Goal: Navigation & Orientation: Find specific page/section

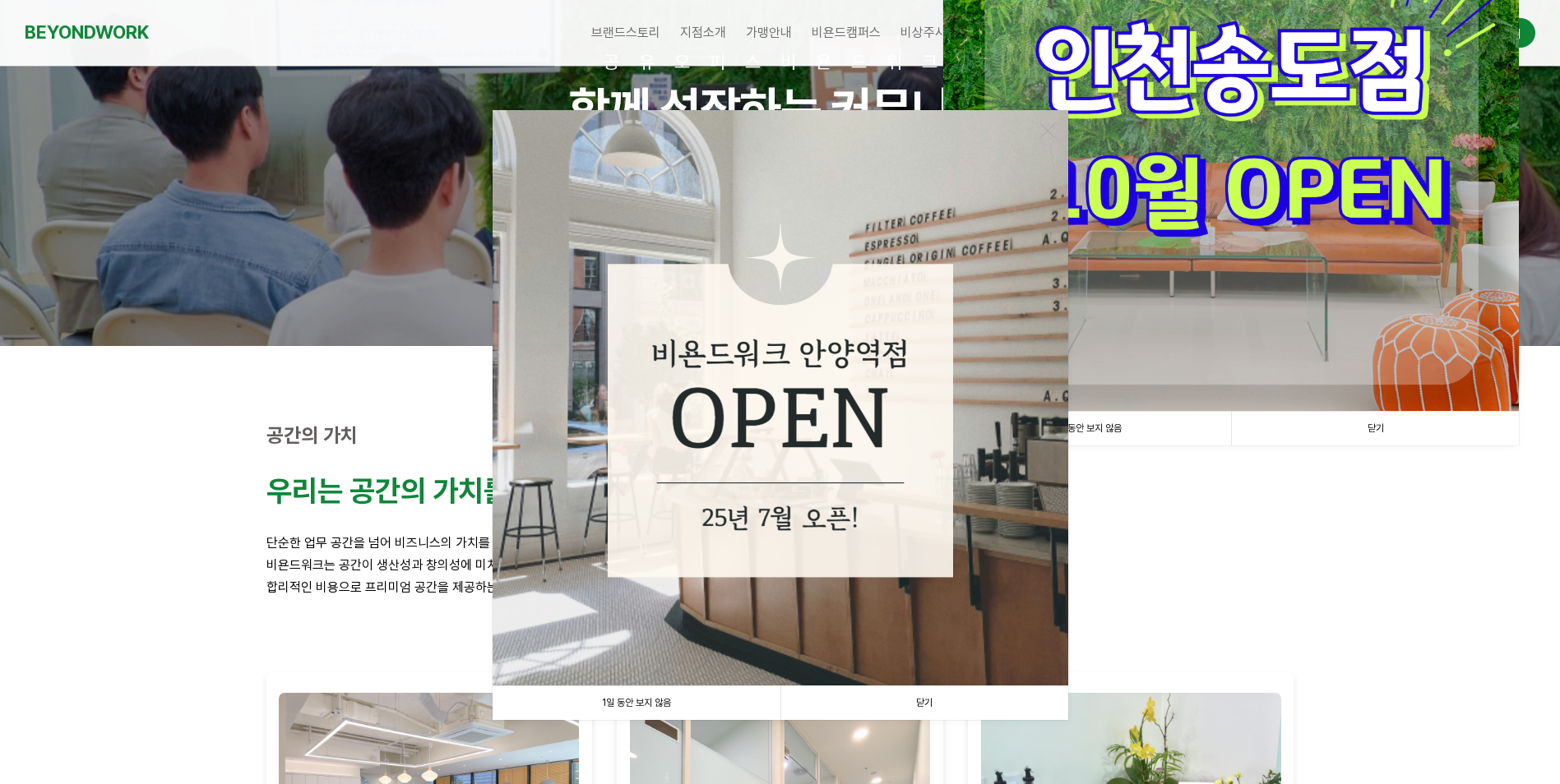
scroll to position [246, 0]
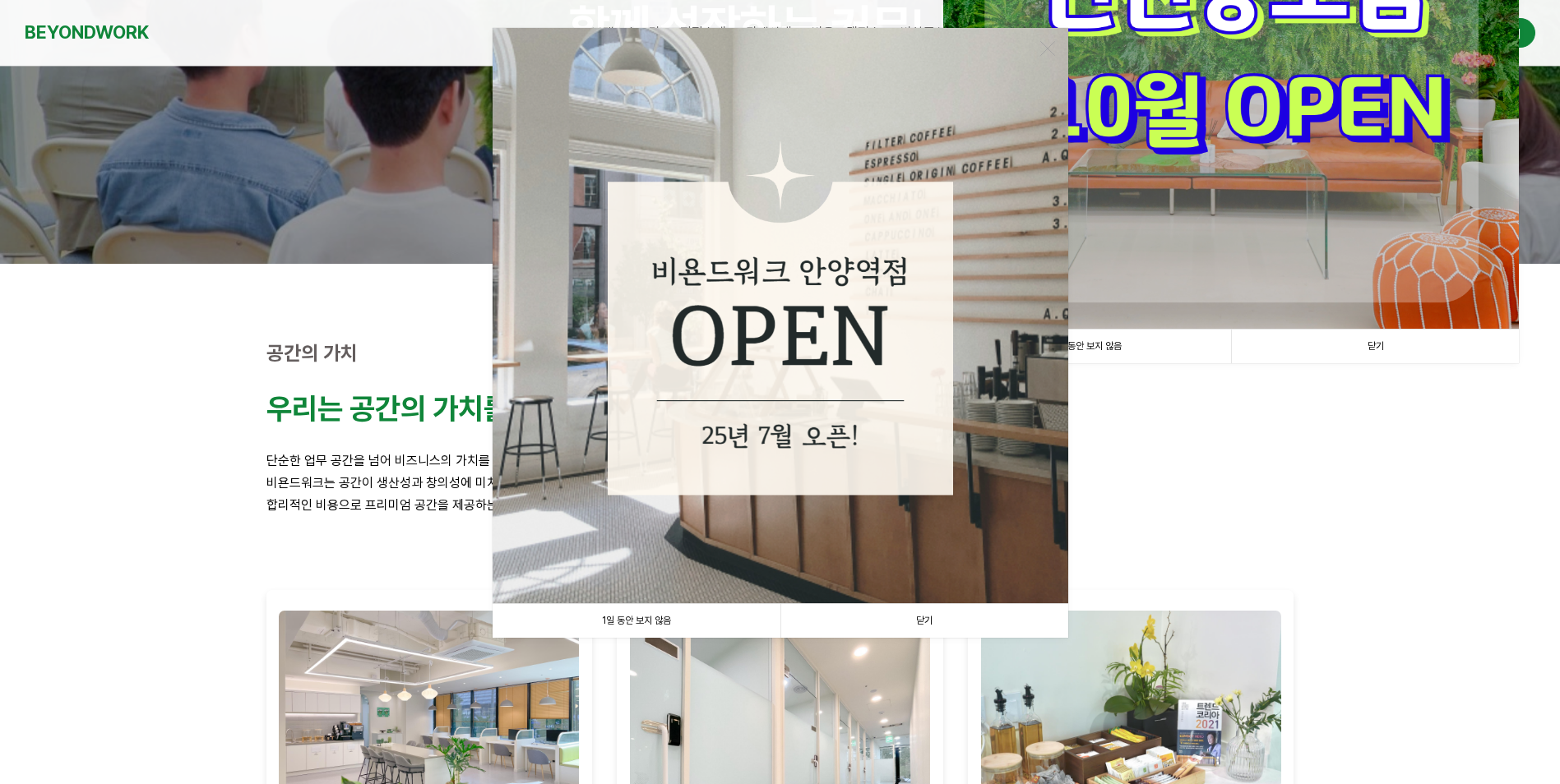
click at [922, 617] on link "닫기" at bounding box center [924, 621] width 288 height 33
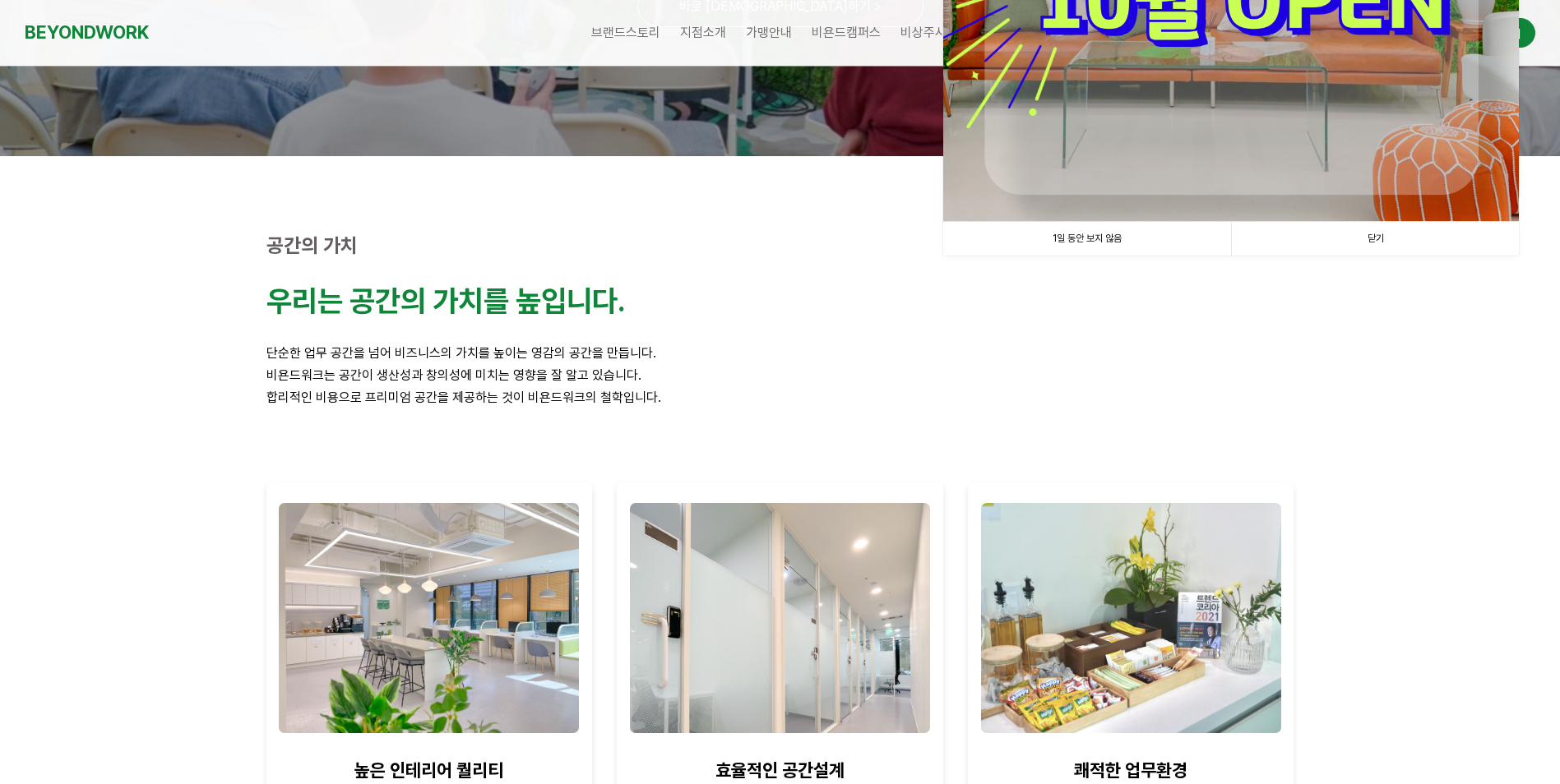
scroll to position [82, 0]
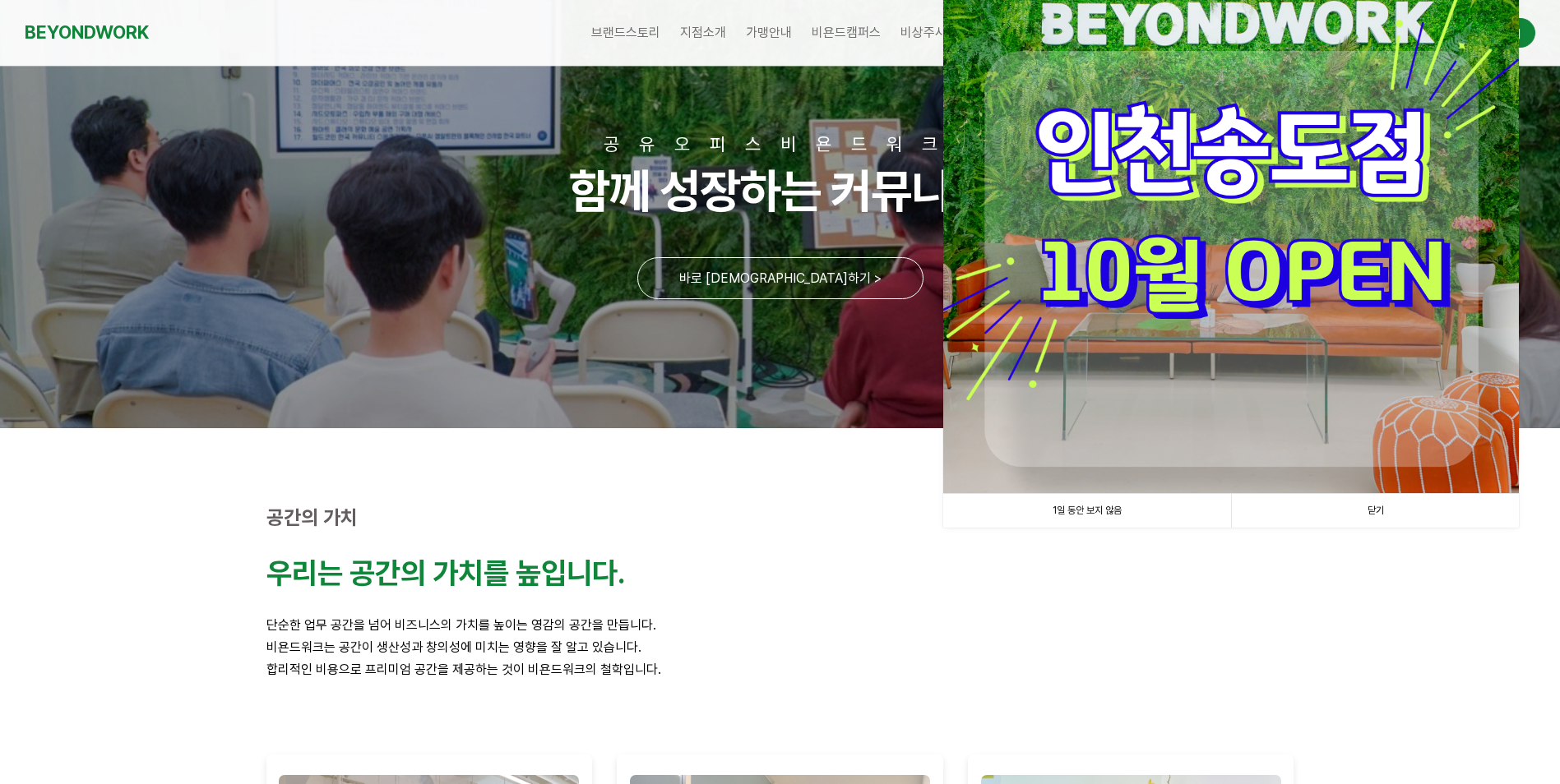
click at [1363, 514] on link "닫기" at bounding box center [1375, 510] width 288 height 33
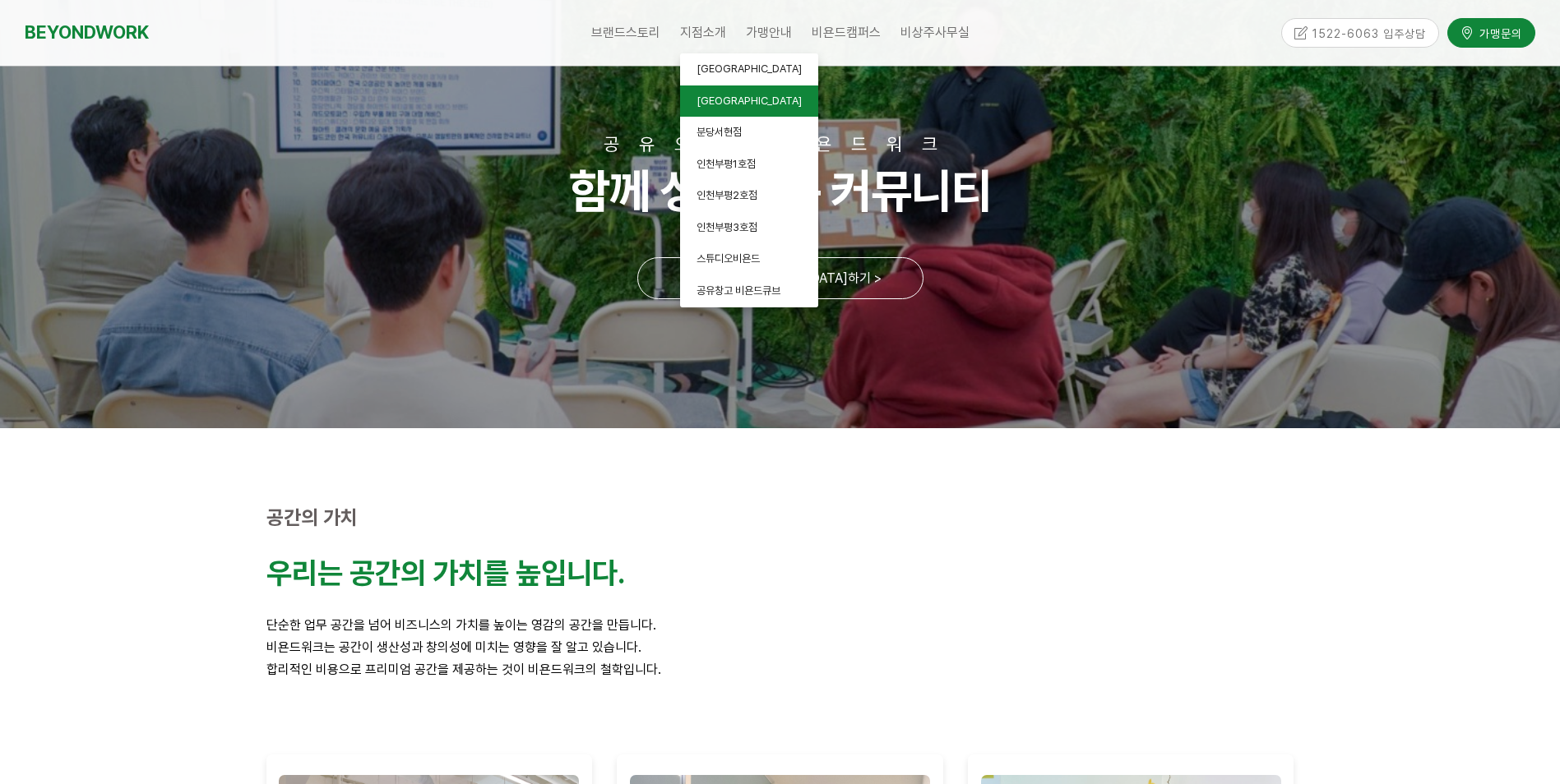
click at [708, 95] on span "[GEOGRAPHIC_DATA]" at bounding box center [749, 100] width 105 height 12
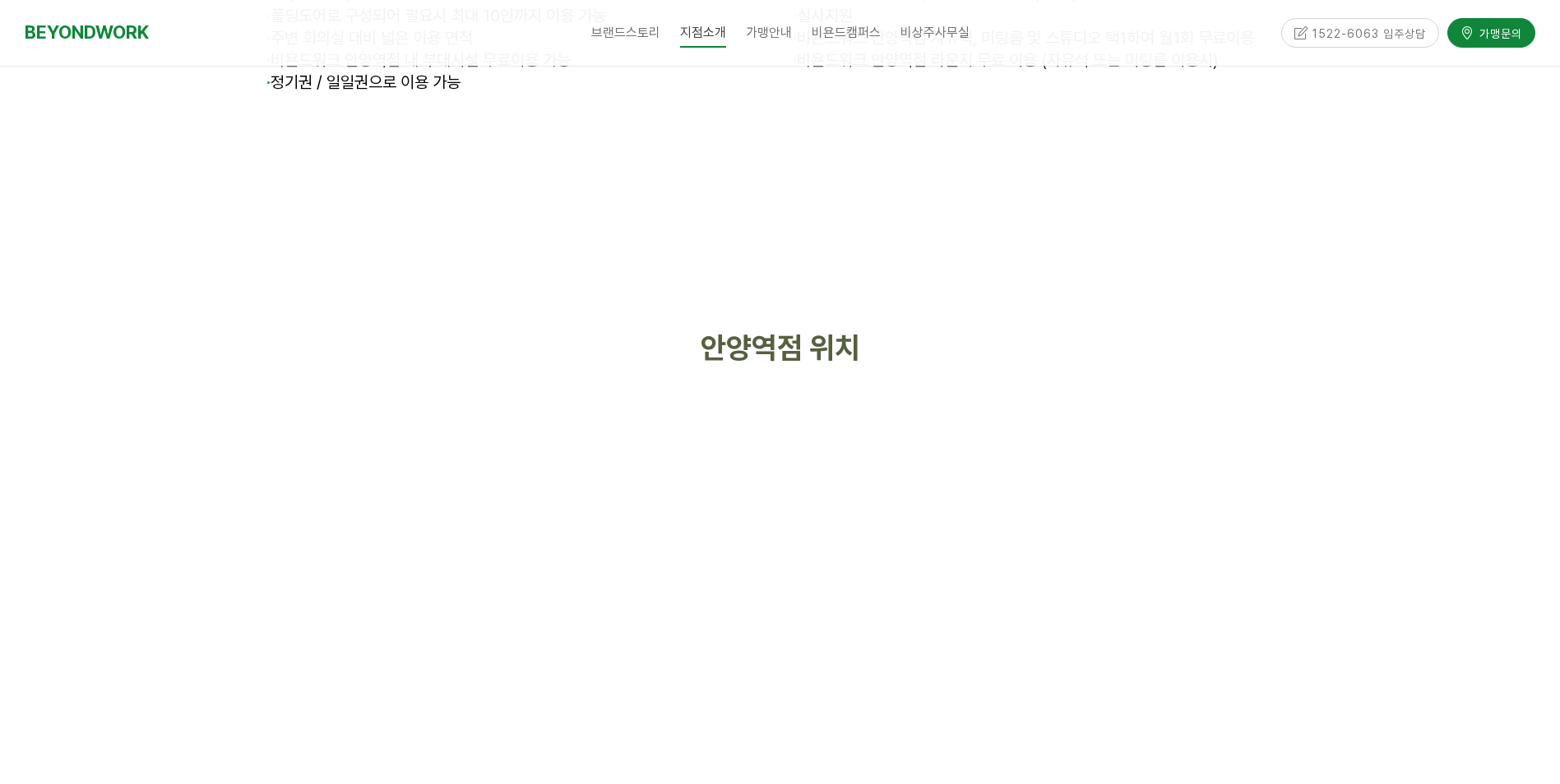
scroll to position [6658, 0]
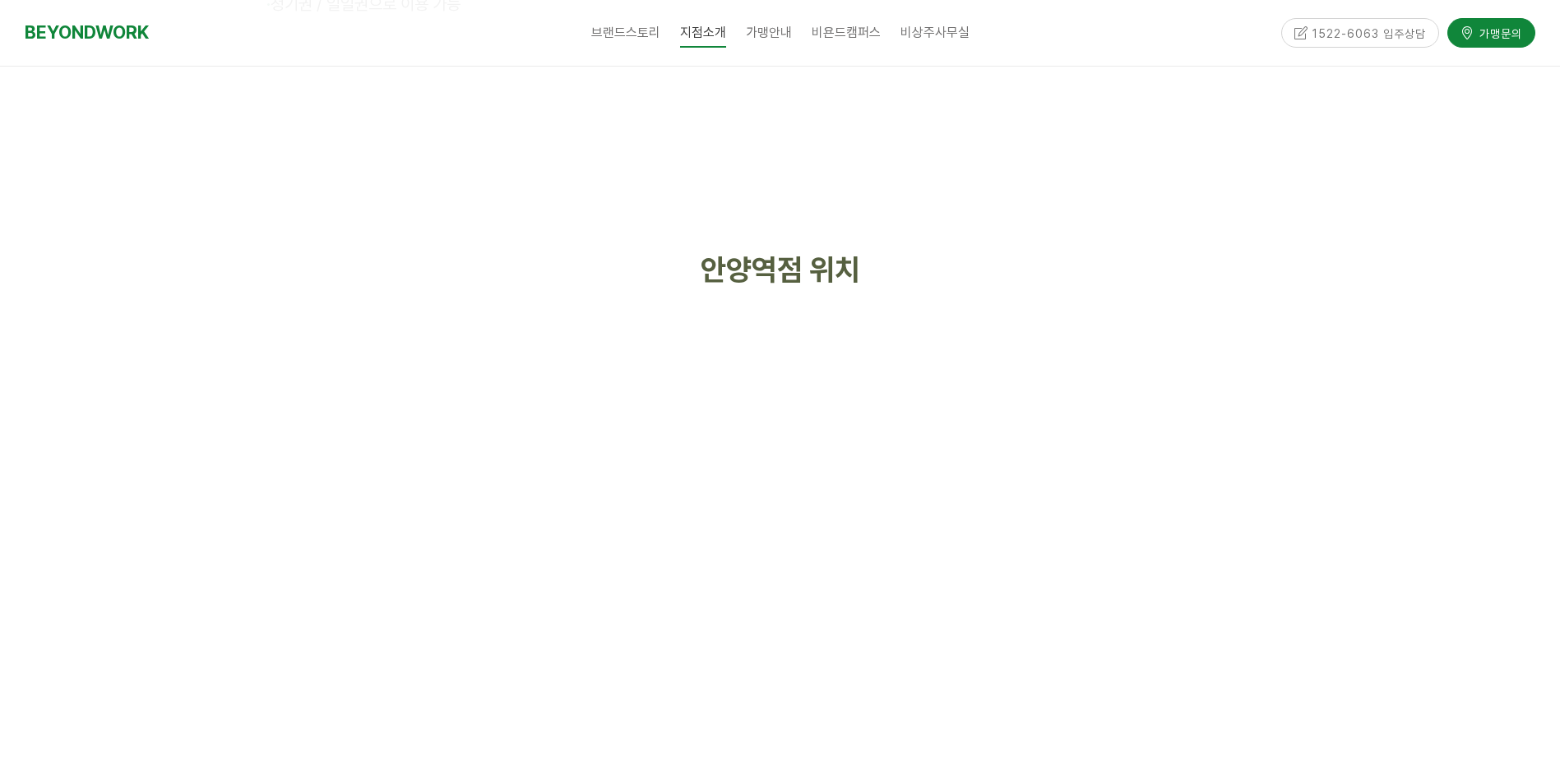
click at [988, 198] on div at bounding box center [780, 180] width 1028 height 82
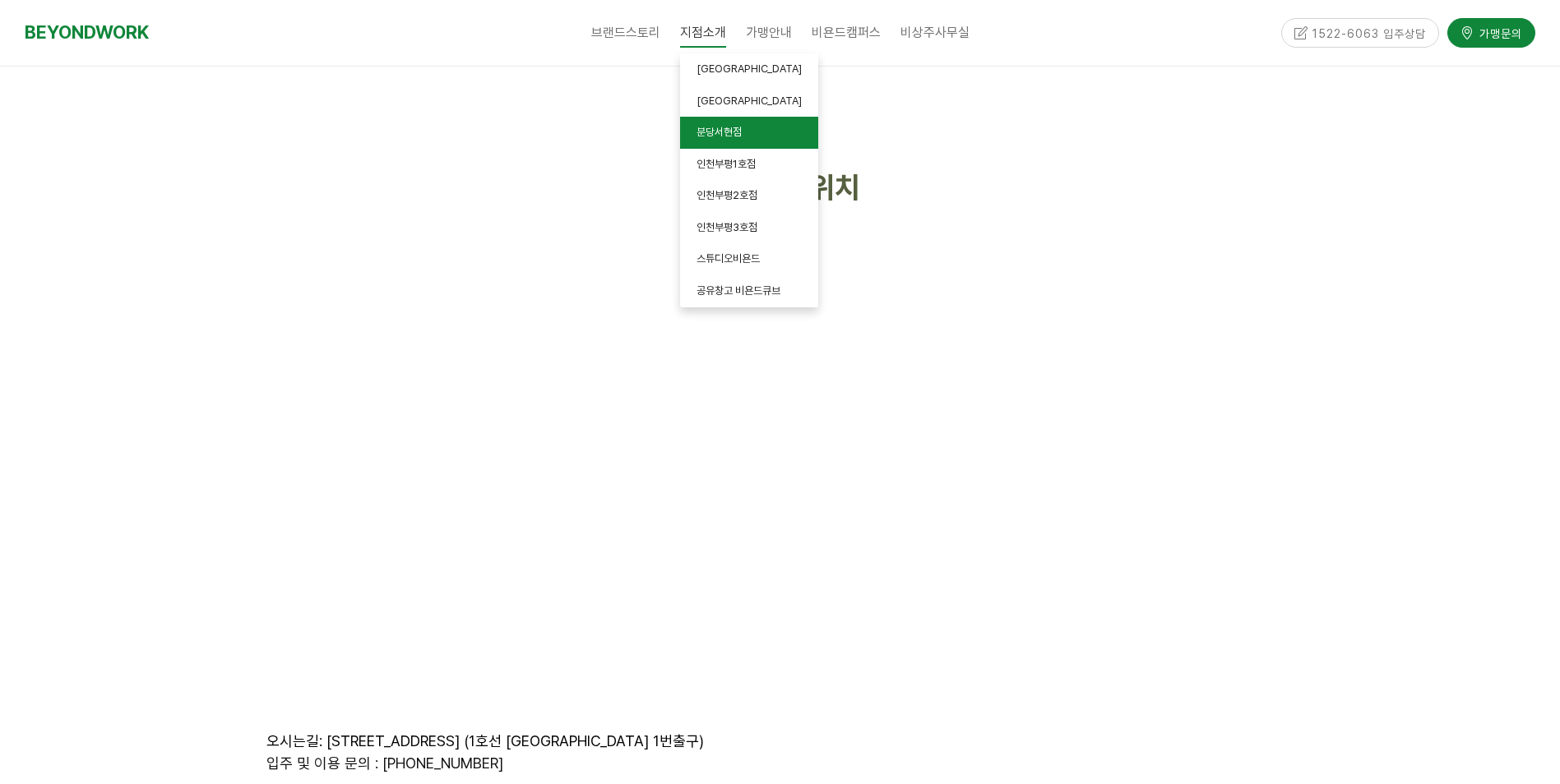
click at [708, 124] on link "분당서현점" at bounding box center [749, 133] width 139 height 32
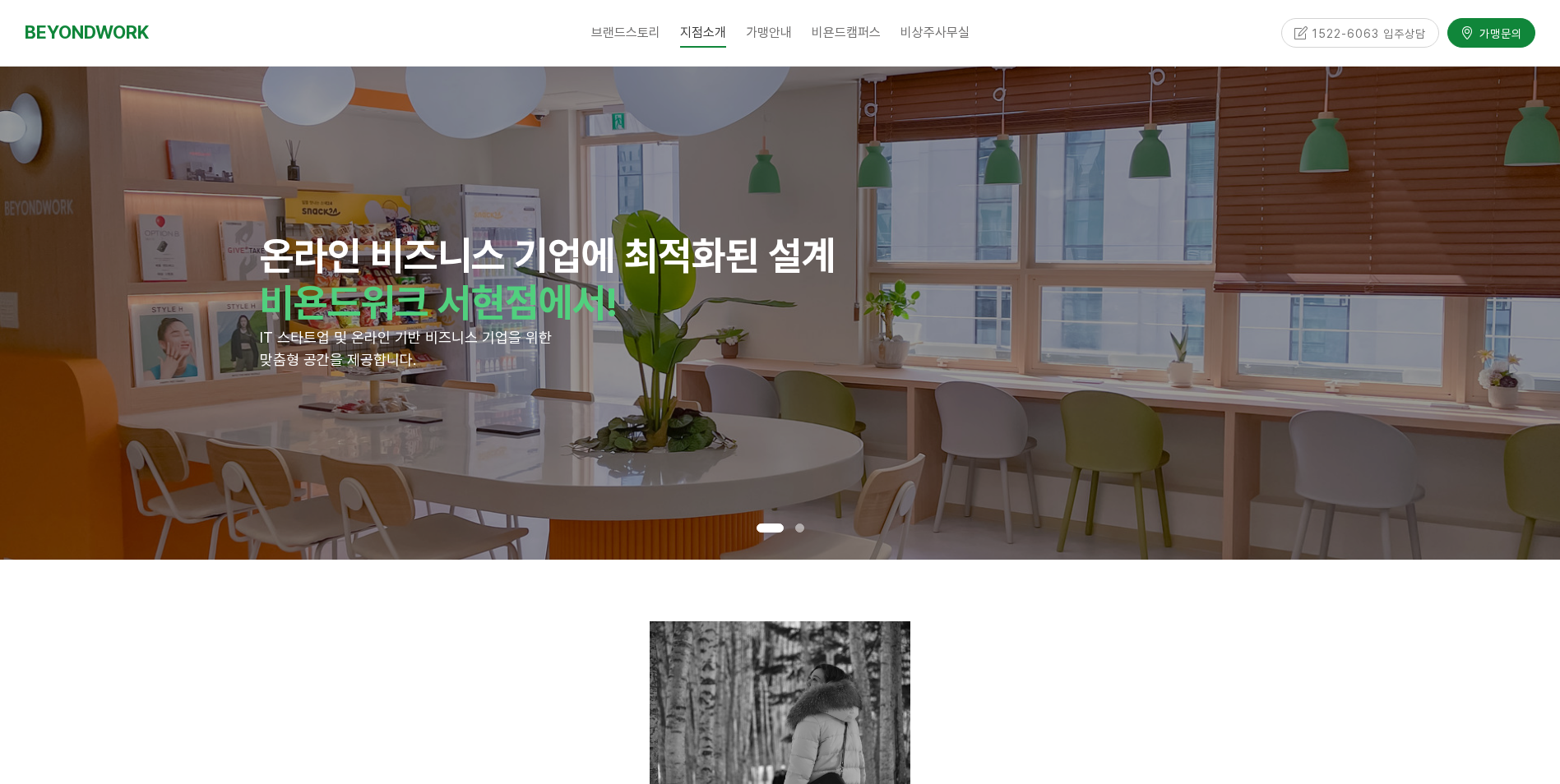
click at [795, 529] on span at bounding box center [799, 527] width 9 height 9
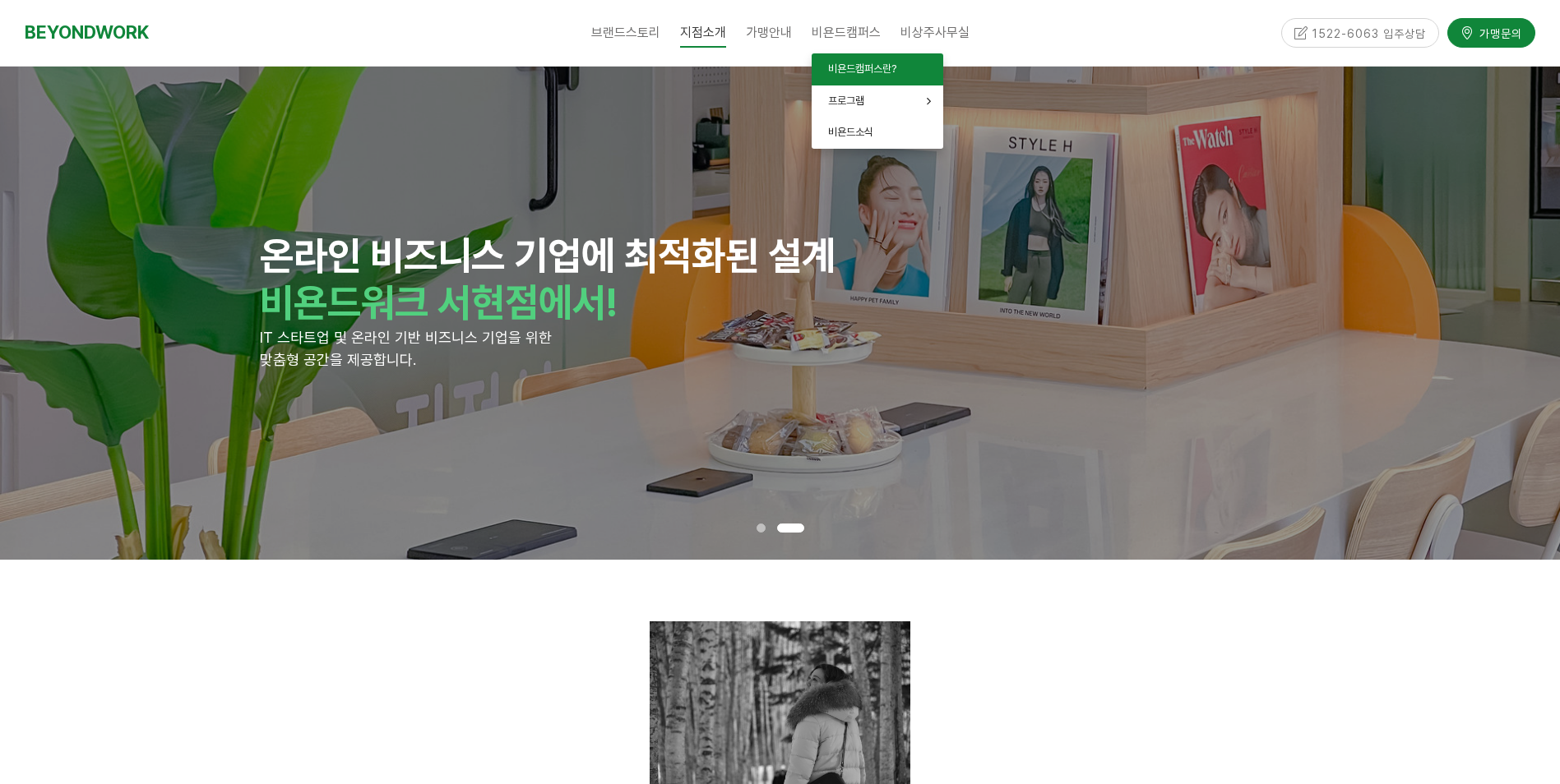
click at [849, 70] on span "비욘드캠퍼스란?" at bounding box center [862, 68] width 68 height 12
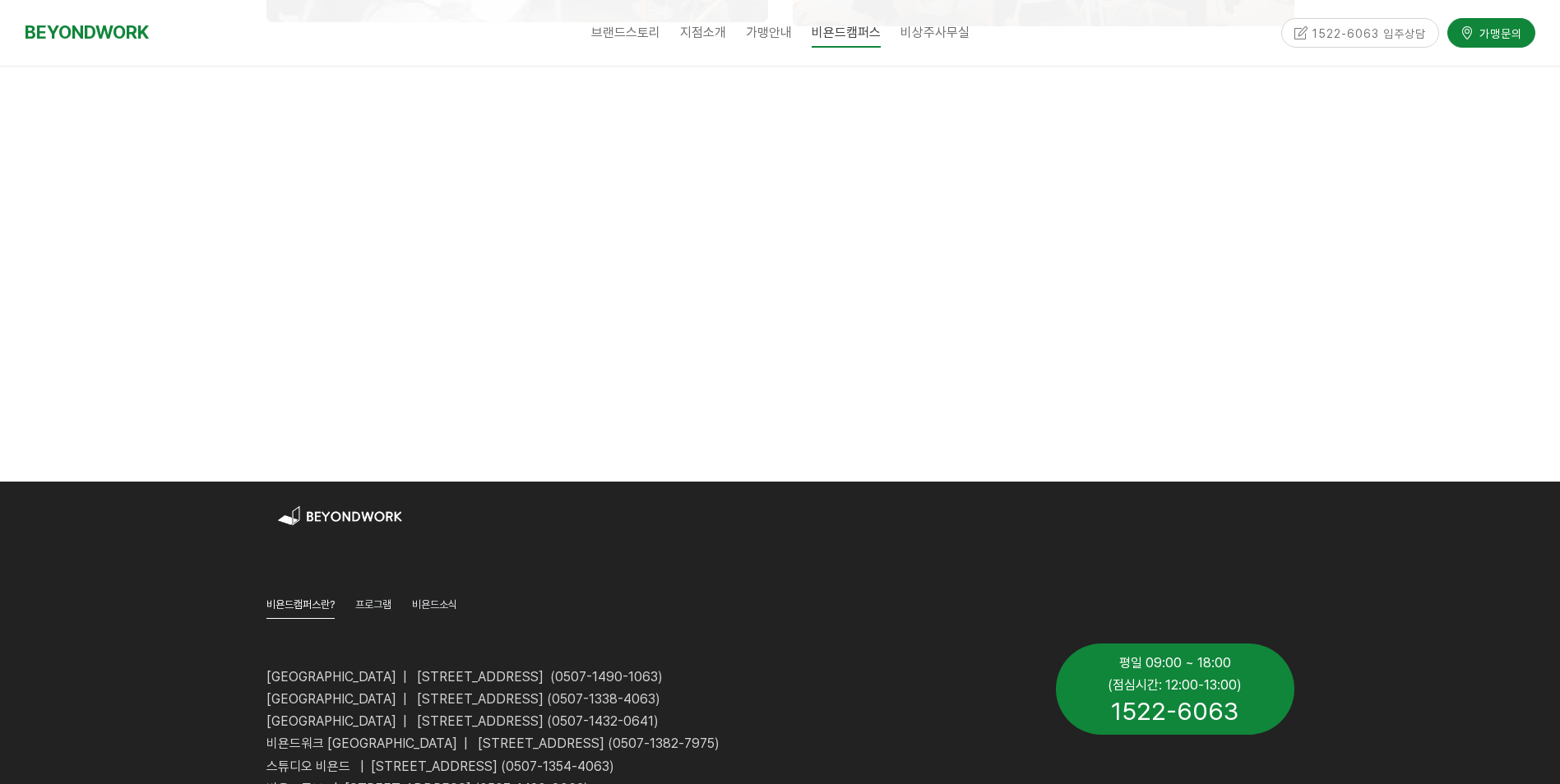
scroll to position [2549, 0]
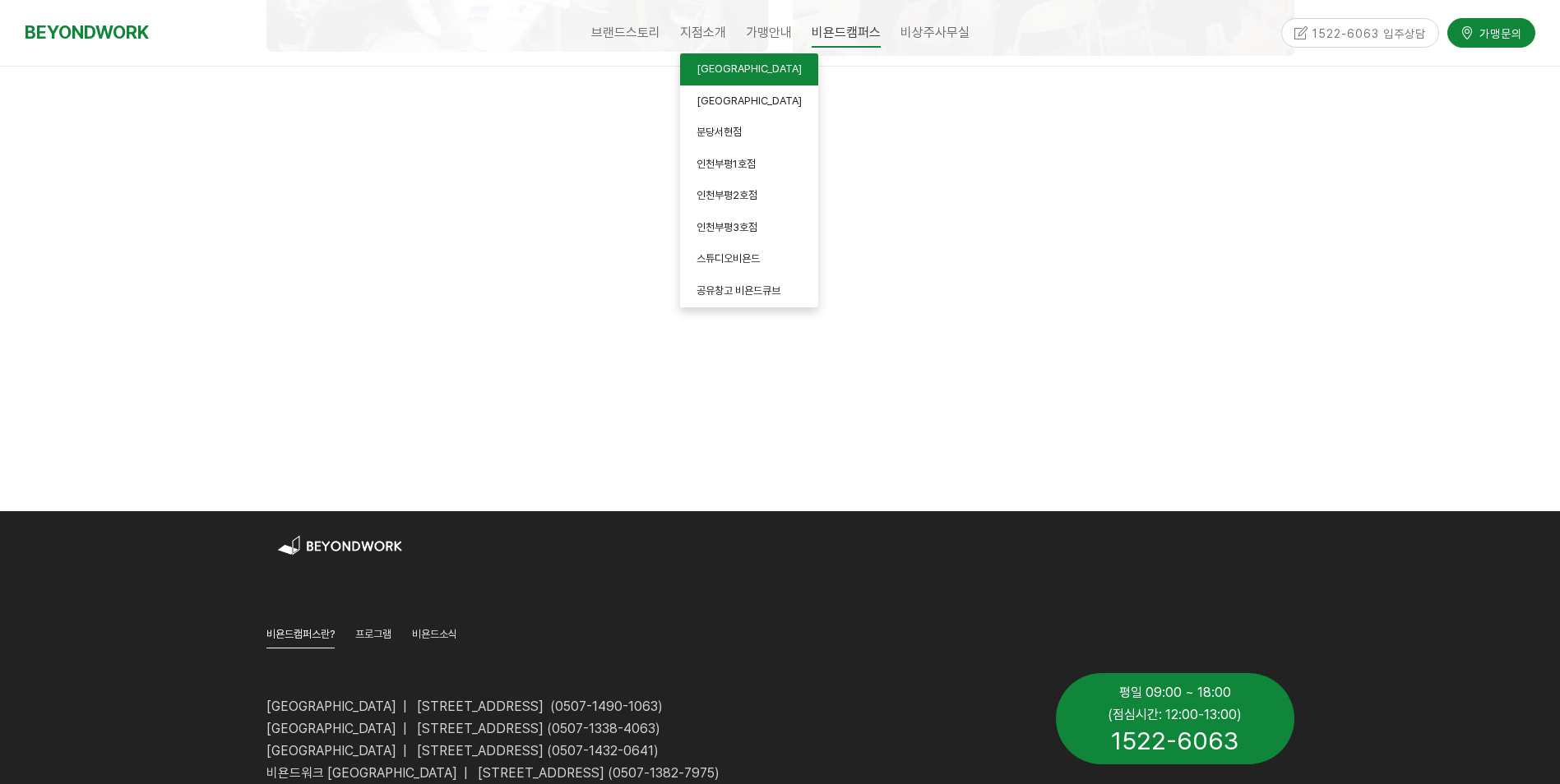
click at [716, 63] on span "[GEOGRAPHIC_DATA]" at bounding box center [749, 68] width 105 height 12
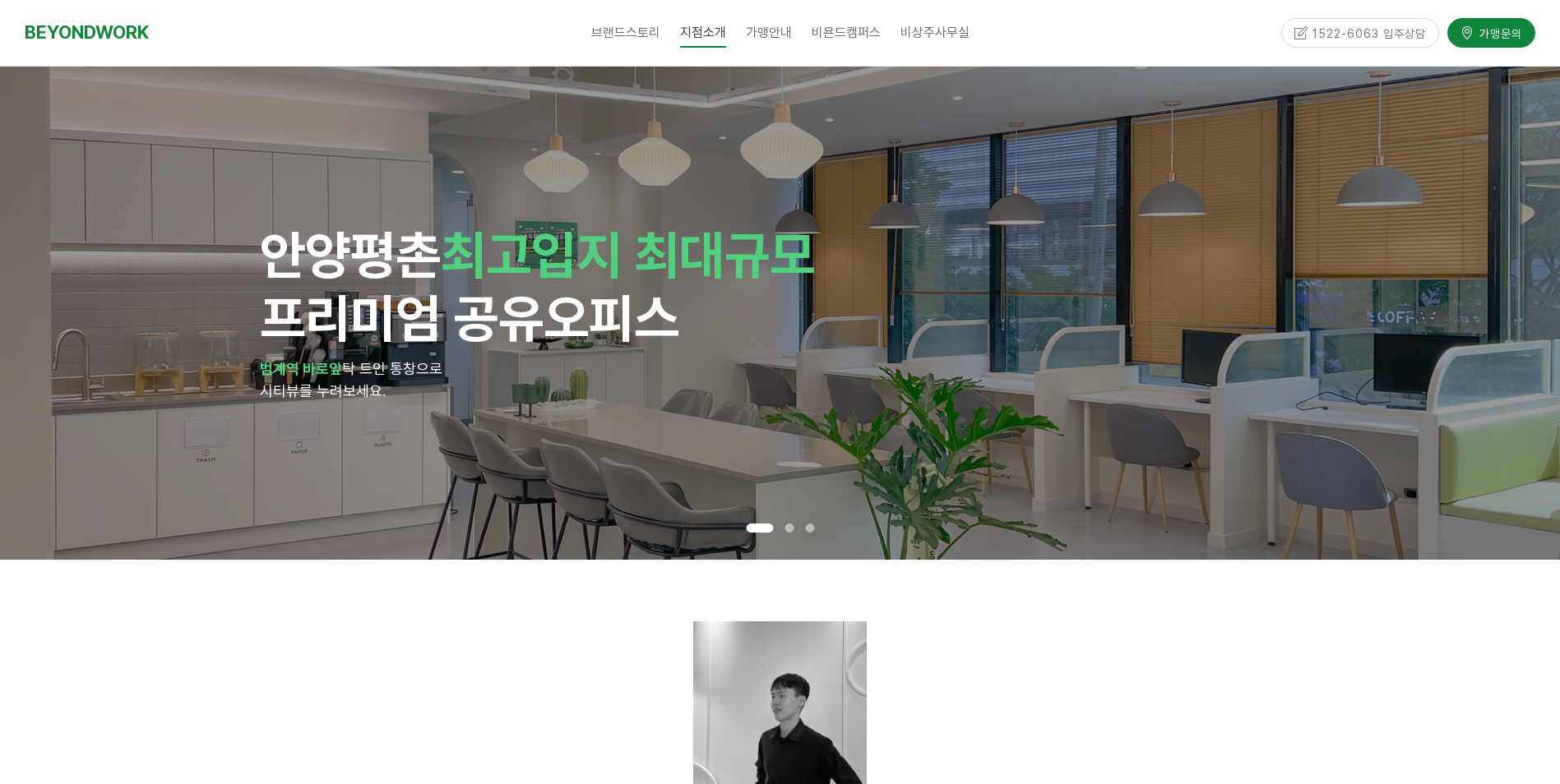
click at [782, 522] on div at bounding box center [789, 528] width 21 height 17
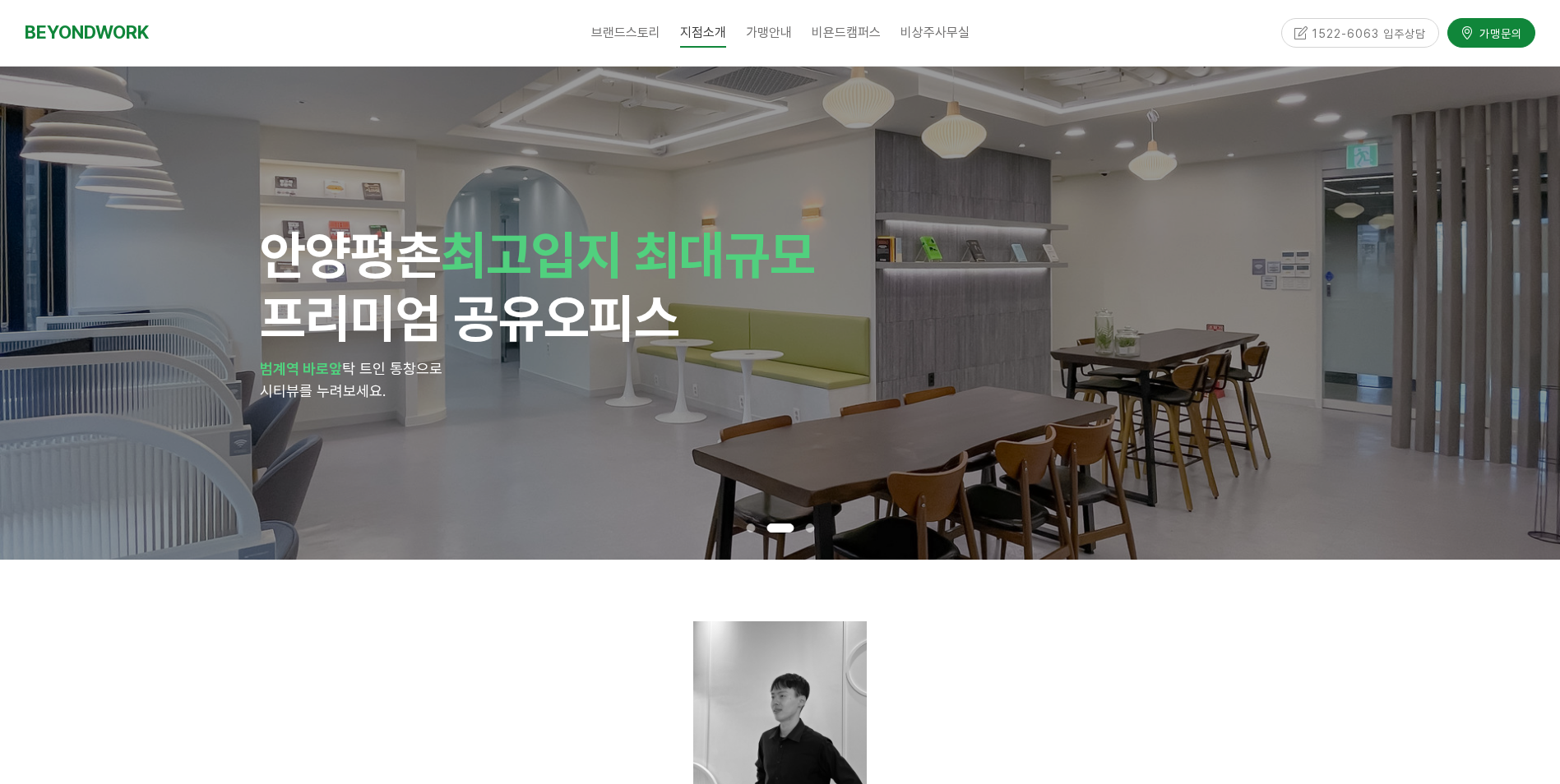
click at [801, 523] on div at bounding box center [810, 528] width 21 height 17
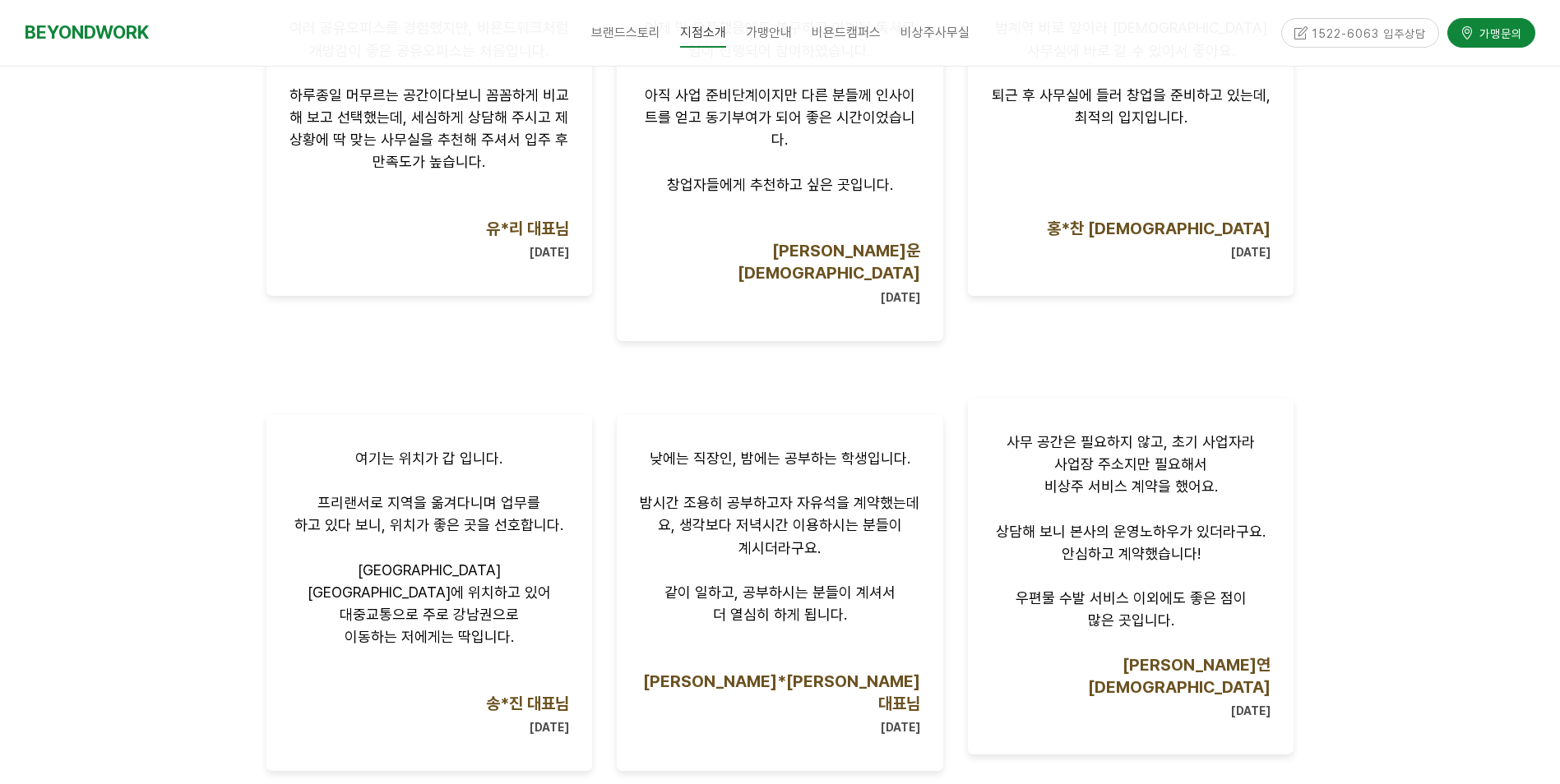
scroll to position [1233, 0]
